Goal: Go to known website: Access a specific website the user already knows

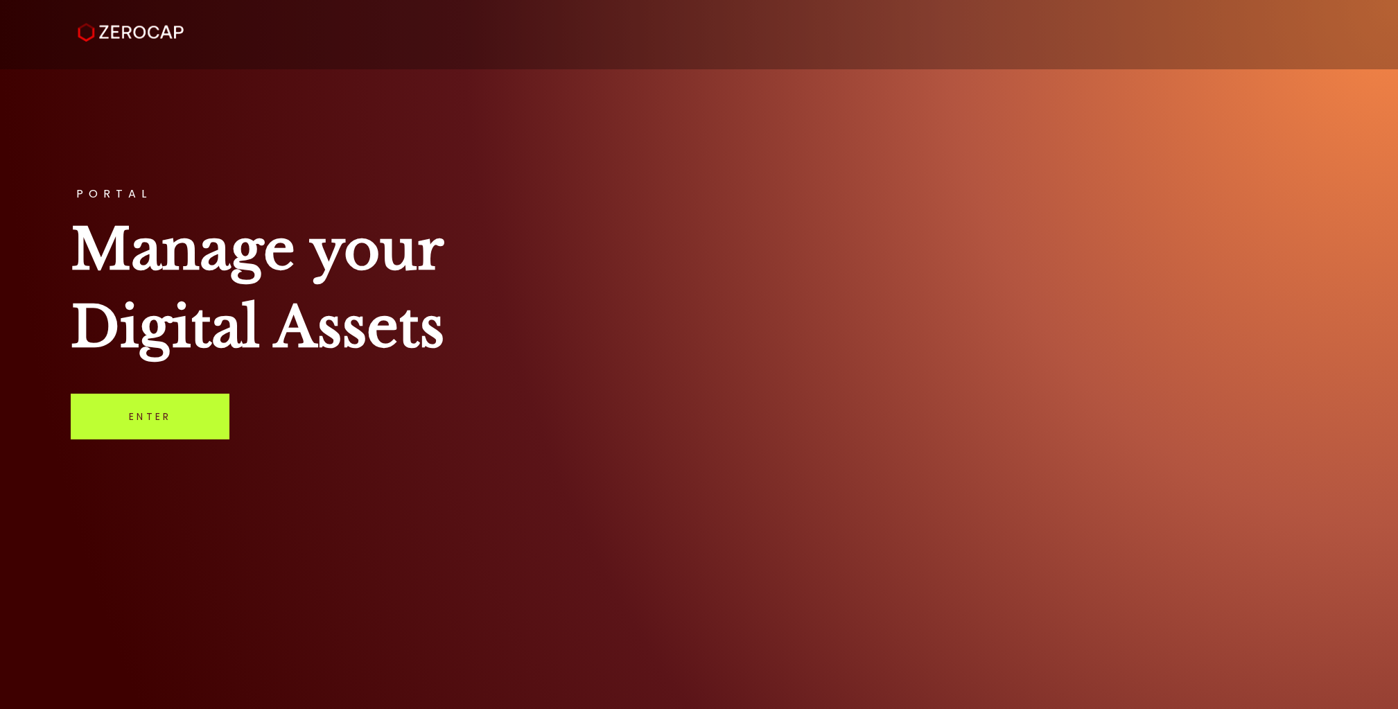
drag, startPoint x: 154, startPoint y: 423, endPoint x: 201, endPoint y: 408, distance: 49.5
click at [155, 422] on link "Enter" at bounding box center [150, 417] width 159 height 46
click at [132, 419] on link "Enter" at bounding box center [150, 417] width 159 height 46
